Goal: Complete application form: Complete application form

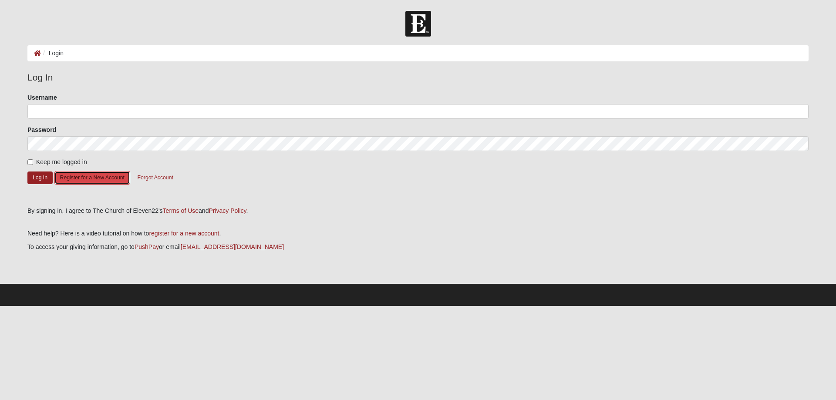
click at [92, 177] on button "Register for a New Account" at bounding box center [92, 177] width 76 height 13
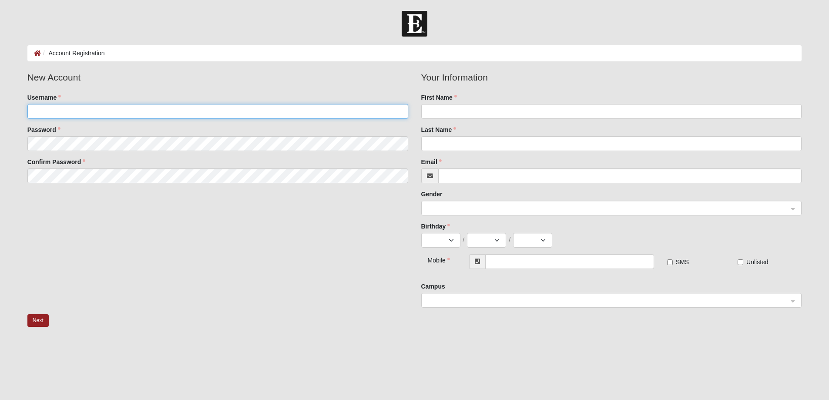
click at [64, 110] on input "Username" at bounding box center [217, 111] width 381 height 15
type input "jbmclain"
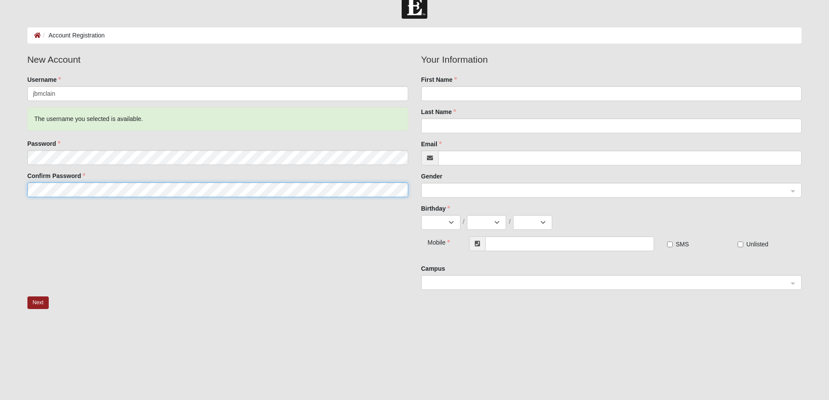
scroll to position [9, 0]
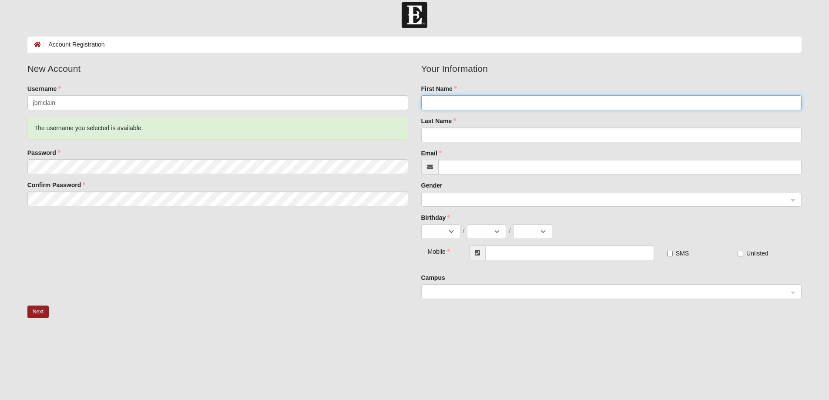
click at [445, 101] on input "First Name" at bounding box center [611, 102] width 381 height 15
type input "[PERSON_NAME]"
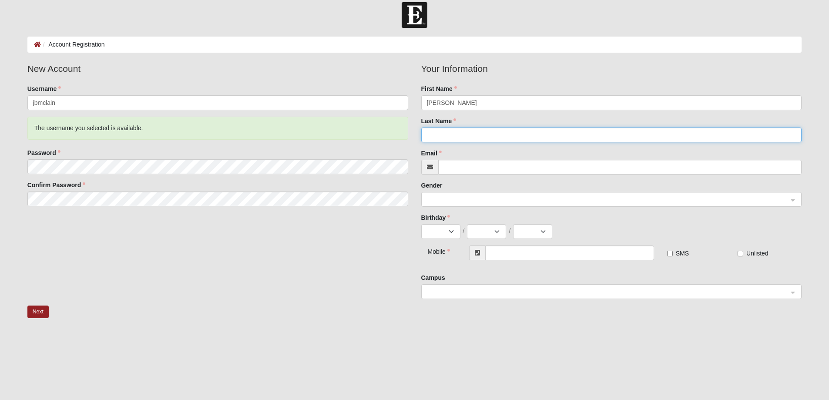
type input "[PERSON_NAME]"
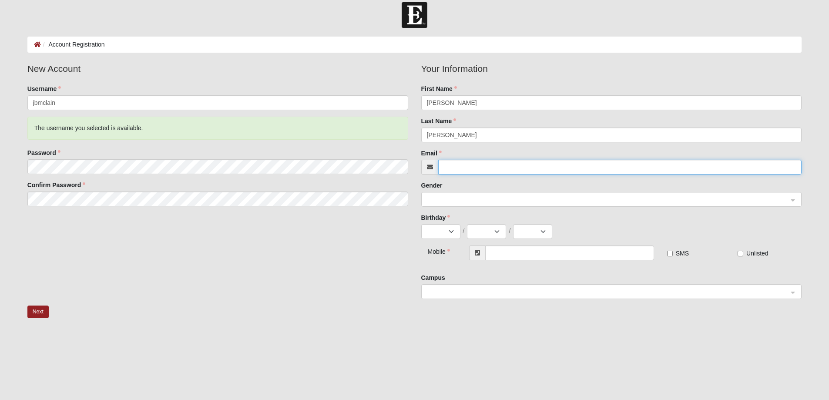
type input "[EMAIL_ADDRESS][DOMAIN_NAME]"
type input "[PHONE_NUMBER]"
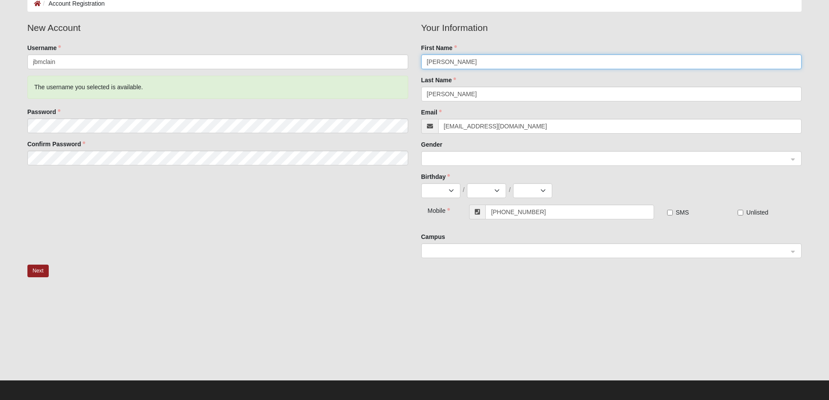
scroll to position [52, 0]
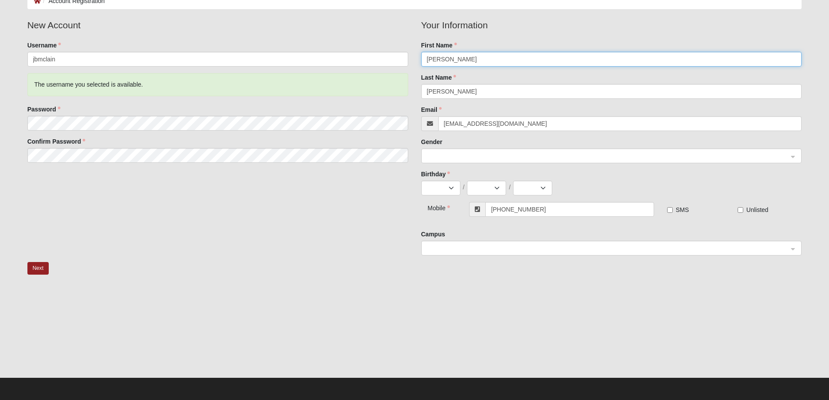
click at [475, 156] on span at bounding box center [608, 157] width 362 height 10
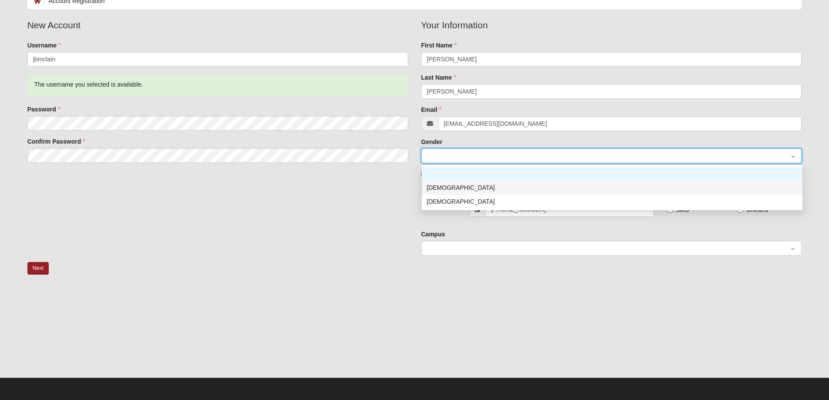
click at [449, 188] on div "[DEMOGRAPHIC_DATA]" at bounding box center [612, 188] width 371 height 10
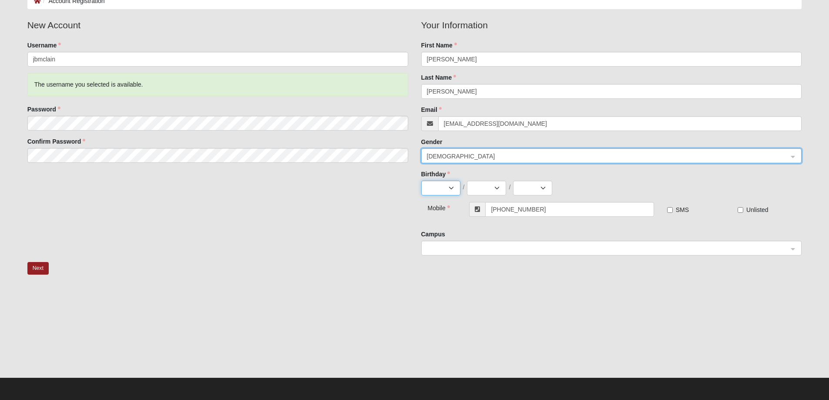
click at [449, 188] on select "Jan Feb Mar Apr May Jun [DATE] Aug Sep Oct Nov Dec" at bounding box center [440, 188] width 39 height 15
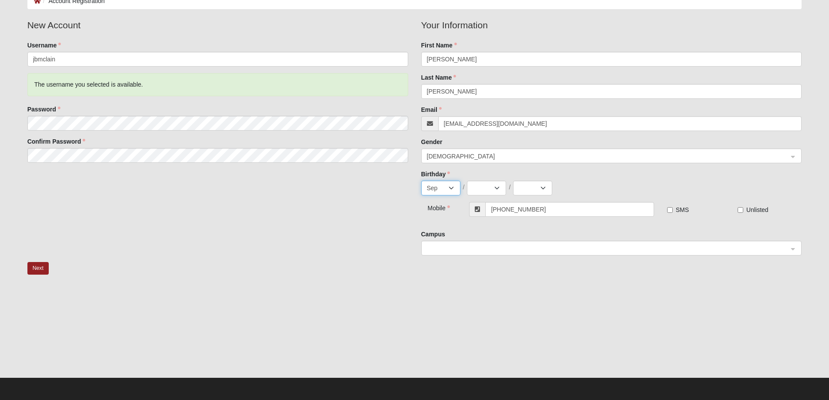
click at [421, 181] on select "Jan Feb Mar Apr May Jun [DATE] Aug Sep Oct Nov Dec" at bounding box center [440, 188] width 39 height 15
click at [435, 188] on select "Jan Feb Mar Apr May Jun [DATE] Aug Sep Oct Nov Dec" at bounding box center [440, 188] width 39 height 15
select select "12"
click at [421, 181] on select "Jan Feb Mar Apr May Jun [DATE] Aug Sep Oct Nov Dec" at bounding box center [440, 188] width 39 height 15
click at [482, 186] on select "1 2 3 4 5 6 7 8 9 10 11 12 13 14 15 16 17 18 19 20 21 22 23 24 25 26 27 28 29 3…" at bounding box center [486, 188] width 39 height 15
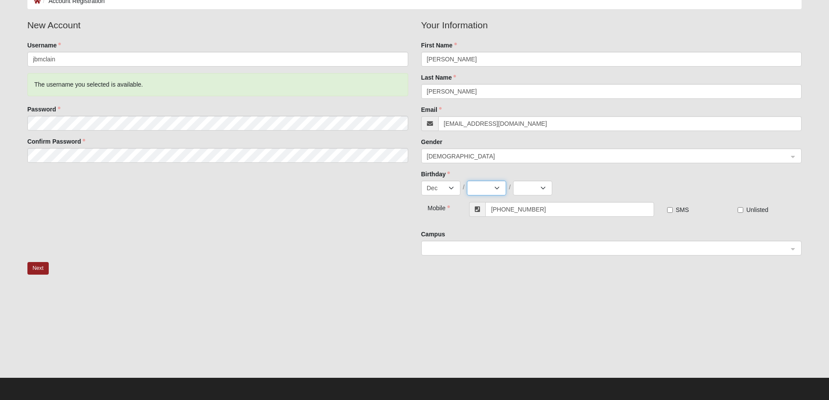
select select "7"
click at [467, 181] on select "1 2 3 4 5 6 7 8 9 10 11 12 13 14 15 16 17 18 19 20 21 22 23 24 25 26 27 28 29 3…" at bounding box center [486, 188] width 39 height 15
click at [528, 191] on select "2025 2024 2023 2022 2021 2020 2019 2018 2017 2016 2015 2014 2013 2012 2011 2010…" at bounding box center [532, 188] width 39 height 15
select select "1964"
click at [513, 181] on select "2025 2024 2023 2022 2021 2020 2019 2018 2017 2016 2015 2014 2013 2012 2011 2010…" at bounding box center [532, 188] width 39 height 15
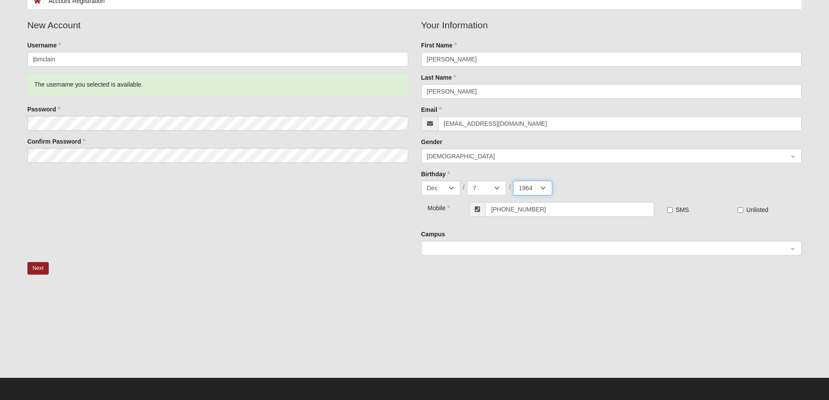
click at [438, 250] on span at bounding box center [608, 249] width 362 height 10
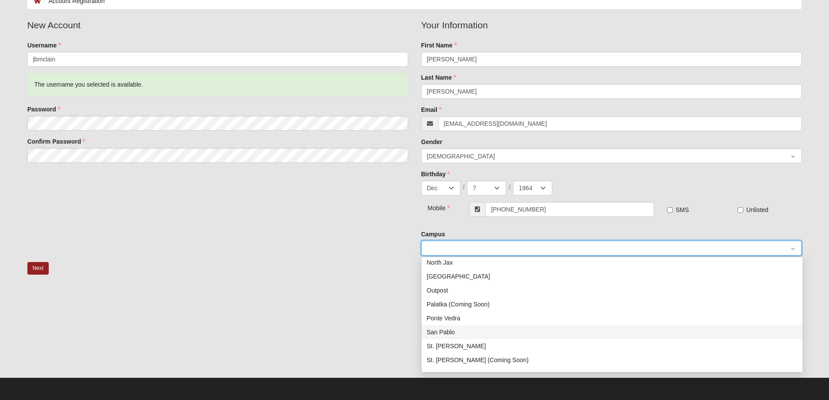
scroll to position [111, 0]
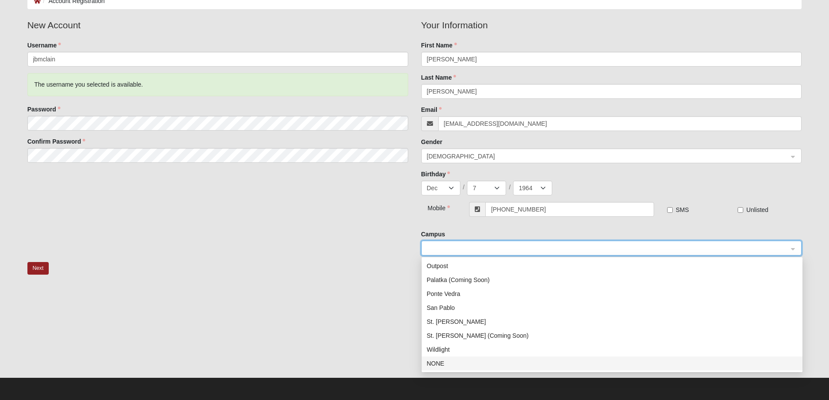
click at [441, 362] on div "NONE" at bounding box center [612, 364] width 371 height 10
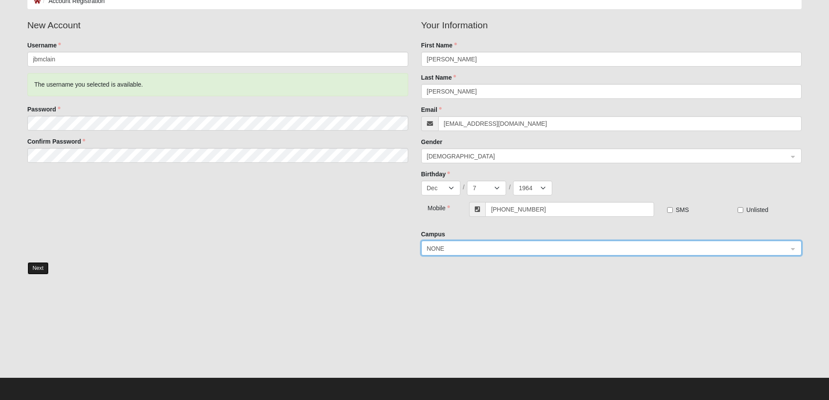
click at [35, 268] on button "Next" at bounding box center [37, 268] width 21 height 13
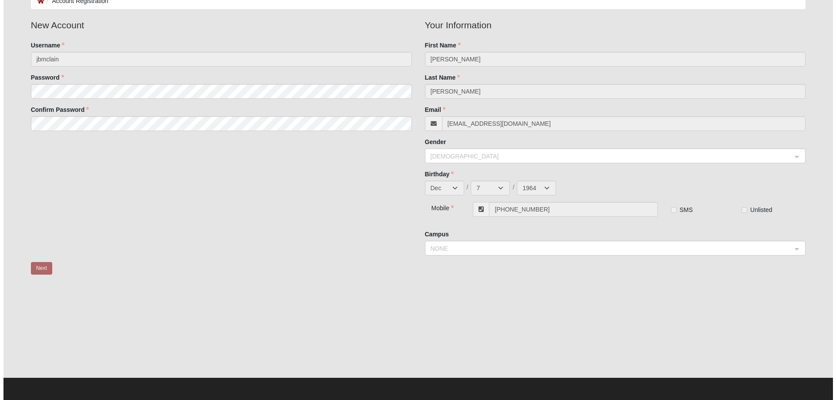
scroll to position [0, 0]
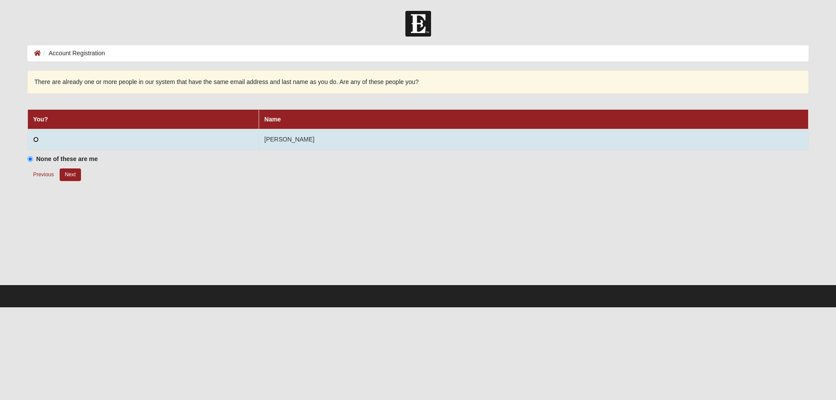
click at [38, 138] on input "radio" at bounding box center [36, 140] width 6 height 6
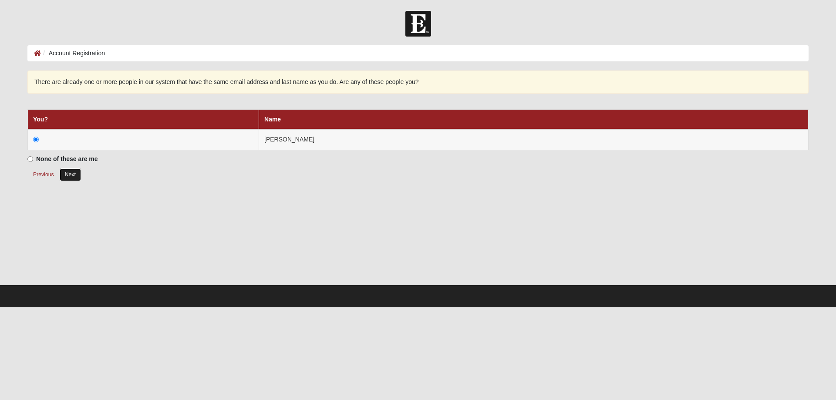
click at [71, 174] on button "Next" at bounding box center [70, 175] width 21 height 13
radio input "true"
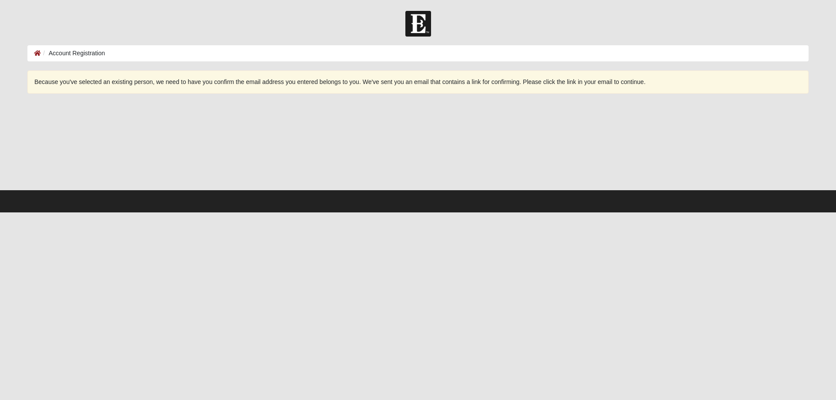
click at [189, 54] on ol "Account Registration" at bounding box center [417, 53] width 781 height 16
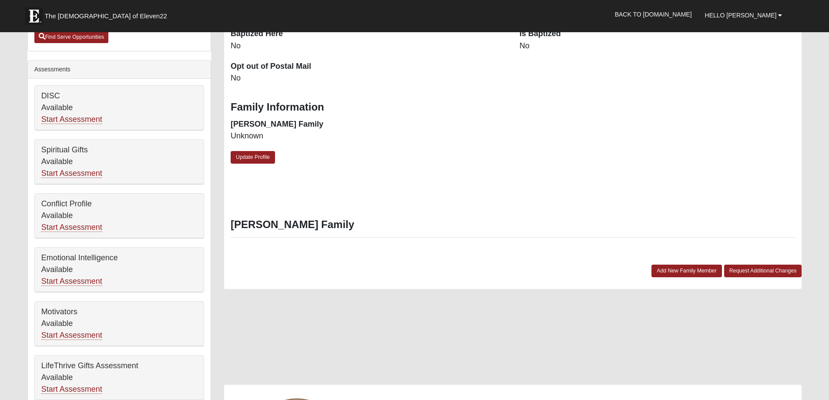
scroll to position [291, 0]
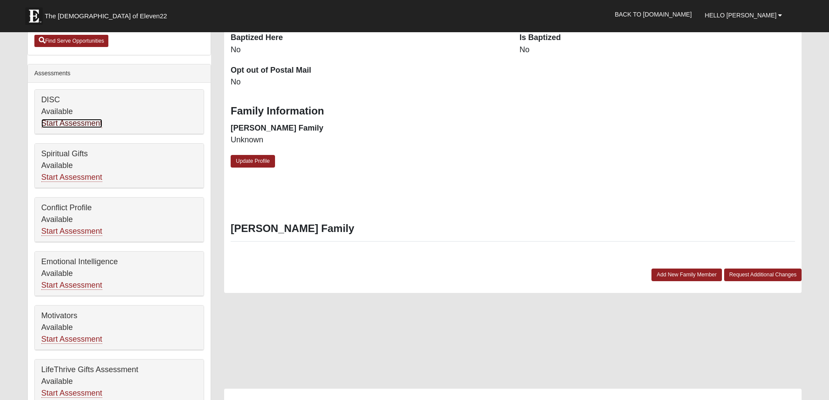
click at [69, 123] on link "Start Assessment" at bounding box center [71, 123] width 61 height 9
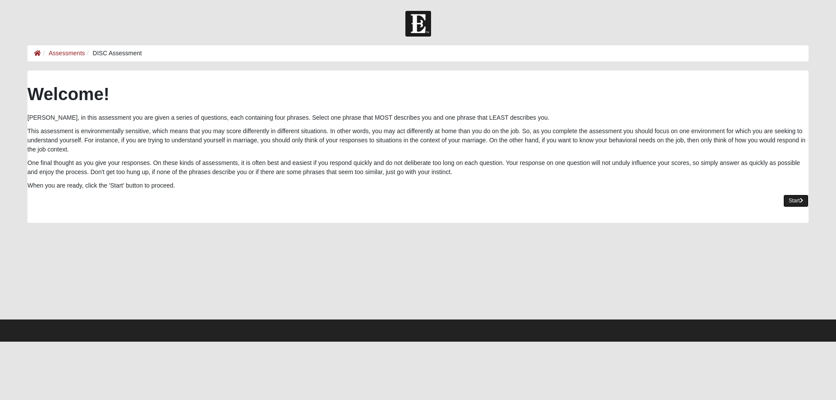
click at [796, 198] on link "Start" at bounding box center [795, 201] width 25 height 13
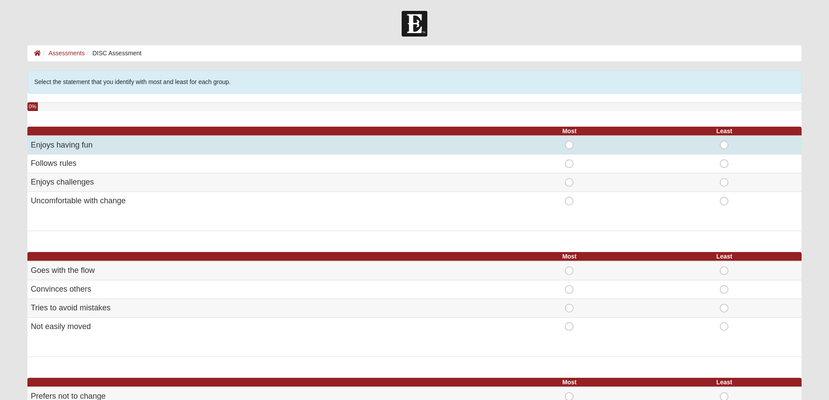
click at [570, 141] on span "Most" at bounding box center [570, 141] width 0 height 0
click at [571, 146] on input "Most" at bounding box center [573, 145] width 6 height 9
radio input "true"
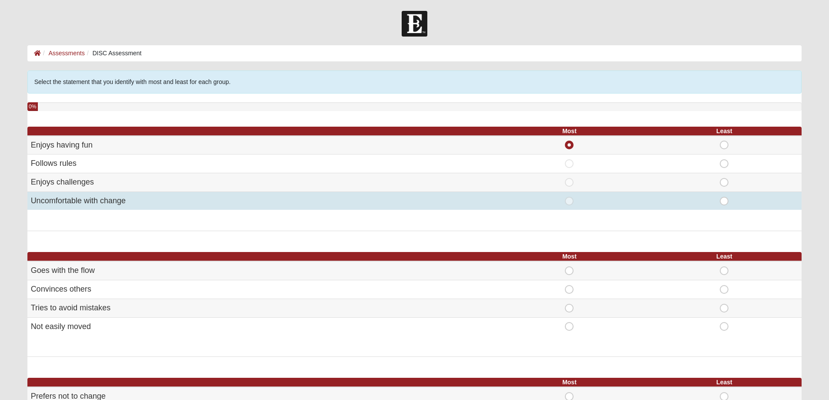
click at [725, 197] on span "Least" at bounding box center [725, 197] width 0 height 0
click at [726, 201] on input "Least" at bounding box center [728, 201] width 6 height 9
radio input "true"
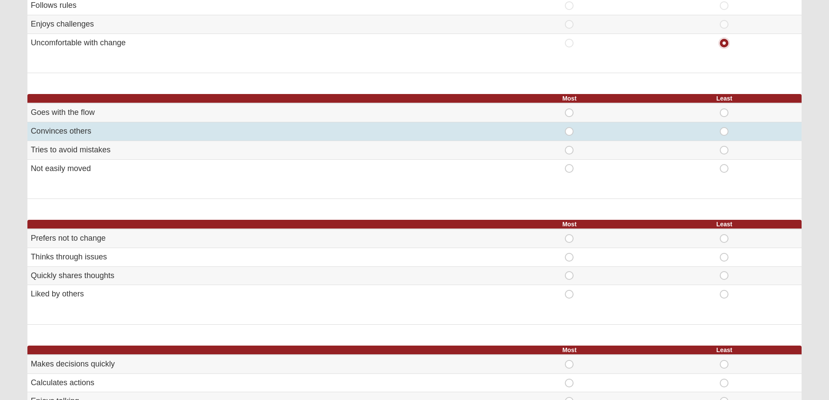
scroll to position [160, 0]
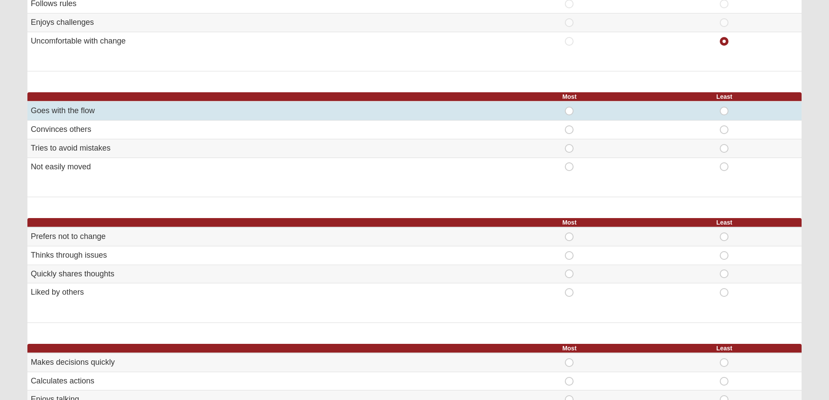
click at [570, 107] on span "Most" at bounding box center [570, 107] width 0 height 0
click at [570, 110] on input "Most" at bounding box center [573, 111] width 6 height 9
radio input "true"
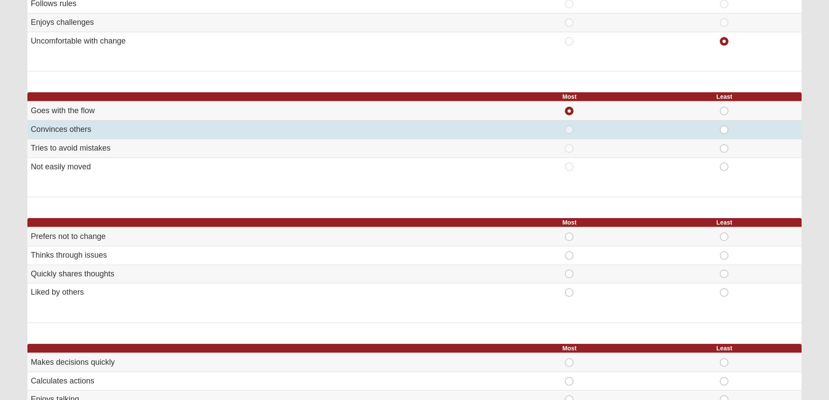
click at [725, 125] on span "Least" at bounding box center [725, 125] width 0 height 0
click at [725, 131] on input "Least" at bounding box center [728, 129] width 6 height 9
radio input "true"
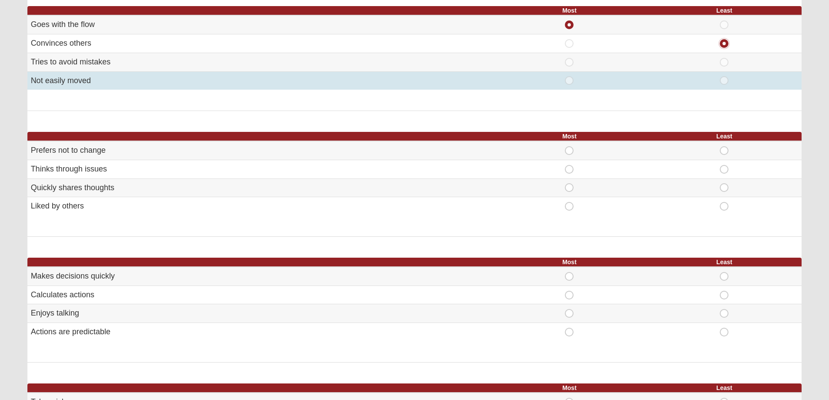
scroll to position [247, 0]
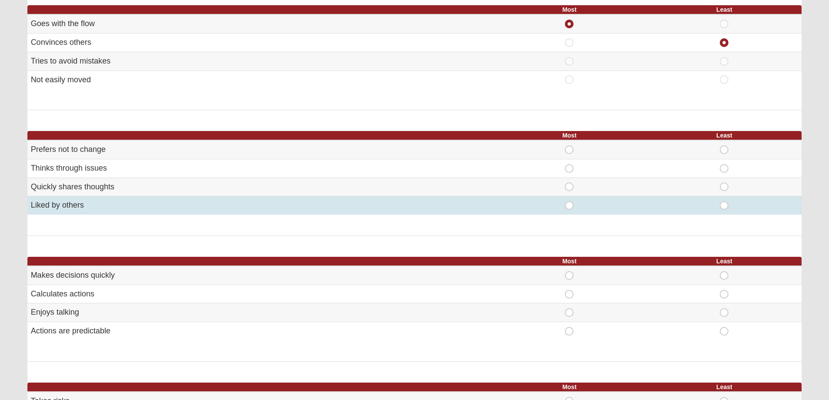
click at [725, 201] on span "Least" at bounding box center [725, 201] width 0 height 0
click at [725, 207] on input "Least" at bounding box center [728, 205] width 6 height 9
radio input "true"
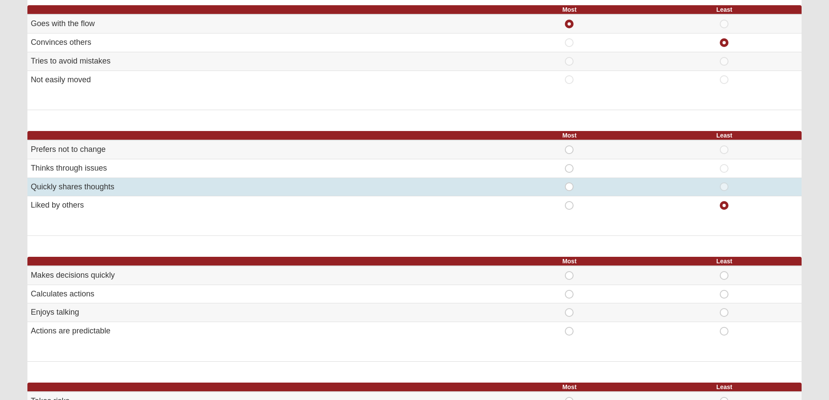
click at [570, 182] on span "Most" at bounding box center [570, 182] width 0 height 0
click at [570, 186] on input "Most" at bounding box center [573, 186] width 6 height 9
radio input "true"
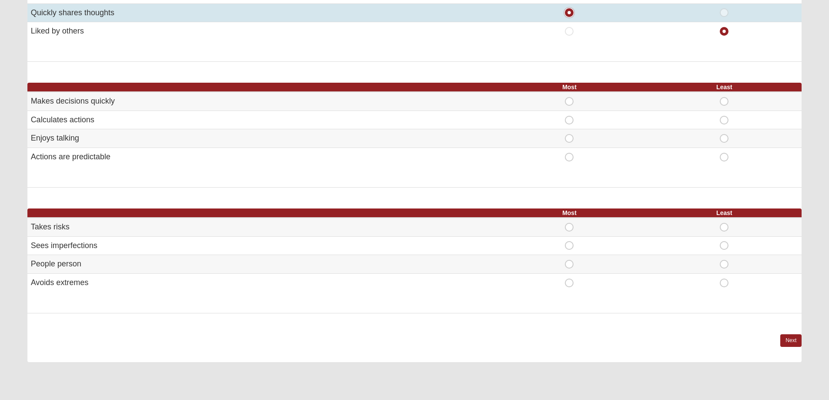
scroll to position [435, 0]
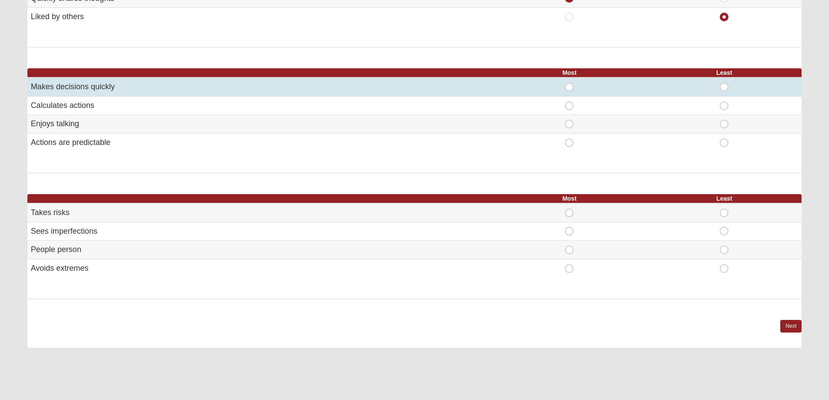
click at [570, 83] on span "Most" at bounding box center [570, 83] width 0 height 0
click at [570, 88] on input "Most" at bounding box center [573, 87] width 6 height 9
radio input "true"
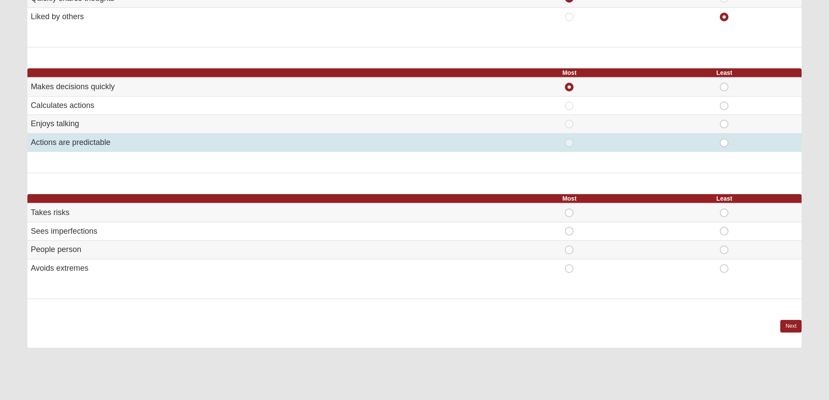
click at [725, 138] on span "Least" at bounding box center [725, 138] width 0 height 0
click at [726, 144] on input "Least" at bounding box center [728, 142] width 6 height 9
radio input "true"
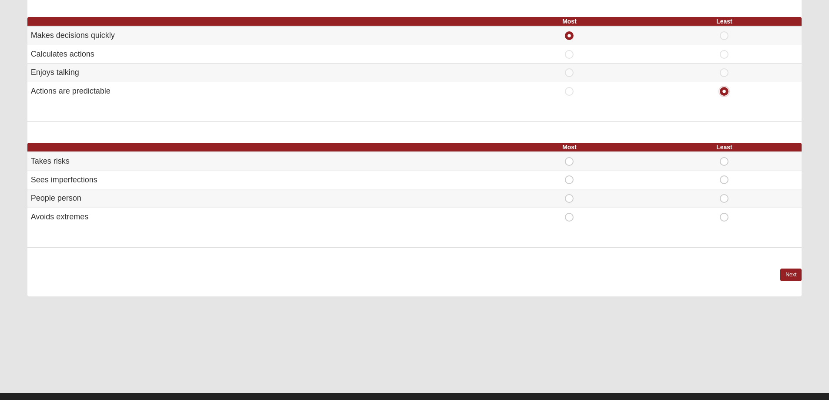
scroll to position [502, 0]
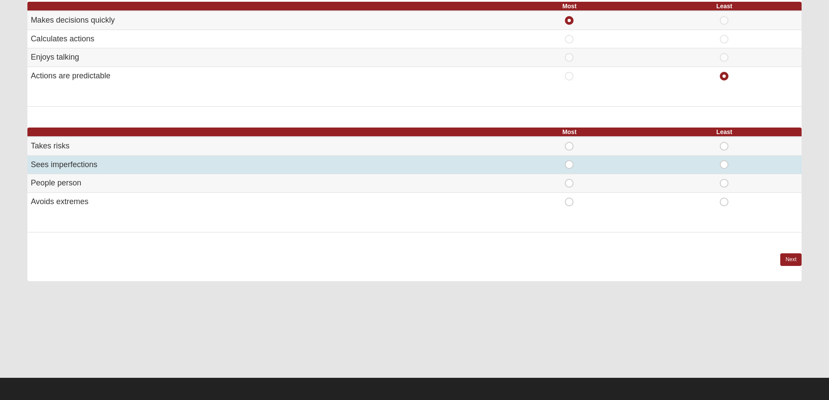
click at [570, 160] on span "Most" at bounding box center [570, 160] width 0 height 0
click at [570, 164] on input "Most" at bounding box center [573, 164] width 6 height 9
radio input "true"
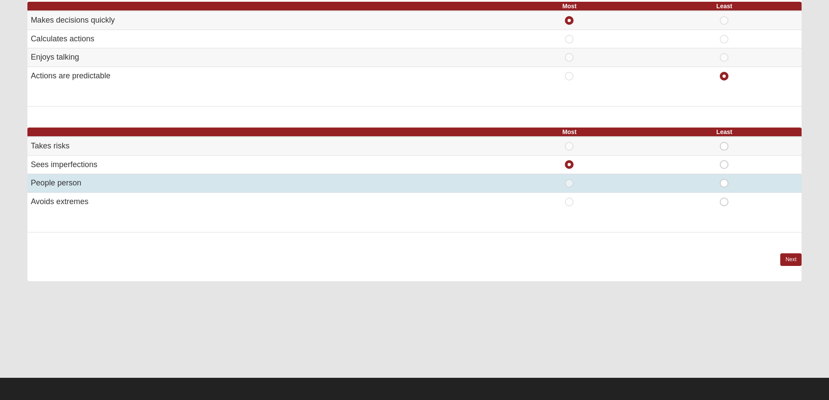
click at [725, 179] on span "Least" at bounding box center [725, 179] width 0 height 0
click at [725, 185] on input "Least" at bounding box center [728, 183] width 6 height 9
radio input "true"
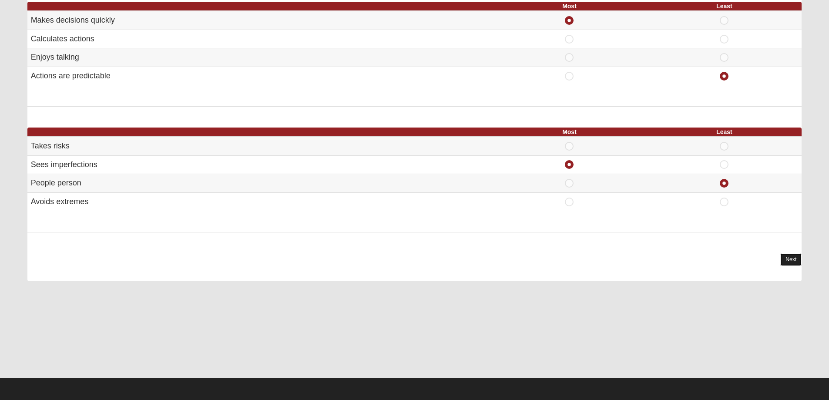
click at [784, 258] on link "Next" at bounding box center [791, 259] width 21 height 13
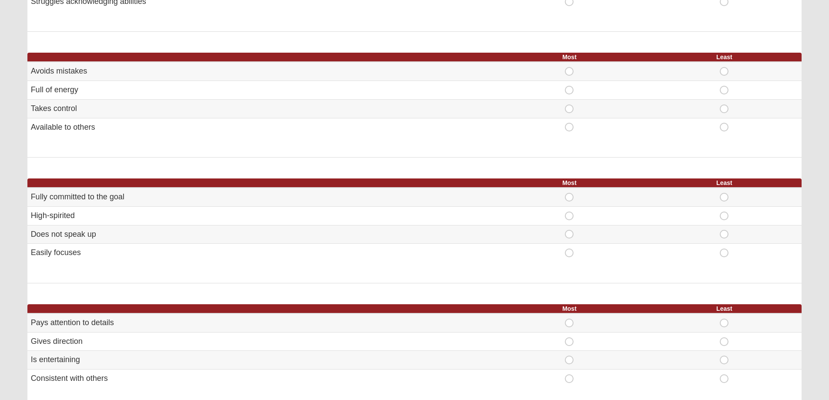
scroll to position [169, 0]
